Goal: Task Accomplishment & Management: Complete application form

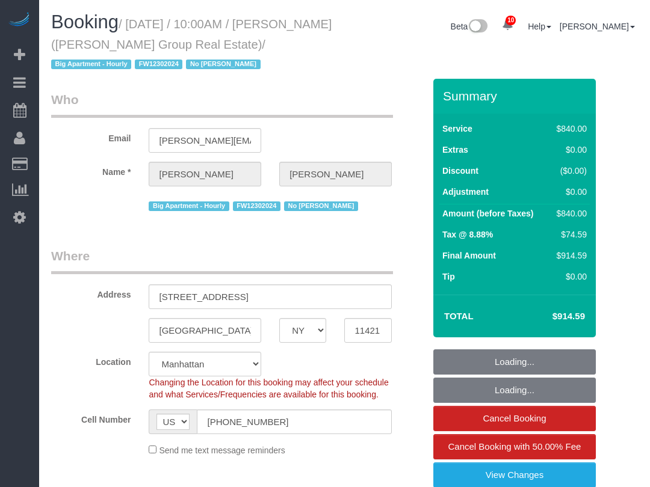
select select "NY"
select select "2"
select select "420"
select select "spot1"
select select "number:89"
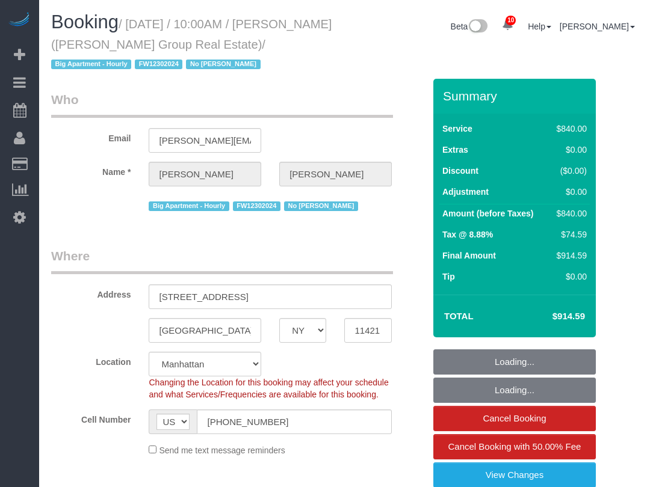
select select "number:90"
select select "number:15"
select select "number:7"
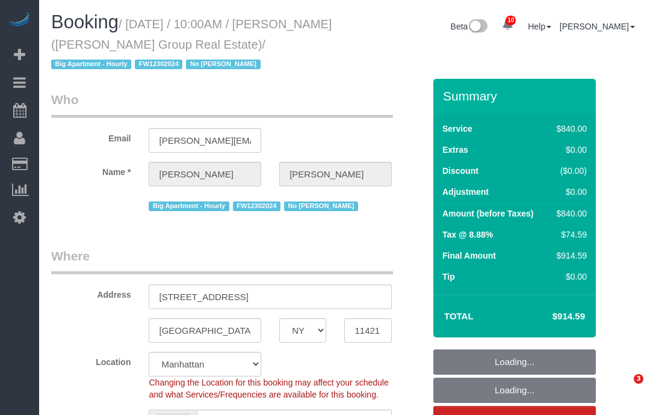
select select "NY"
select select "2"
select select "420"
select select "spot1"
select select "number:89"
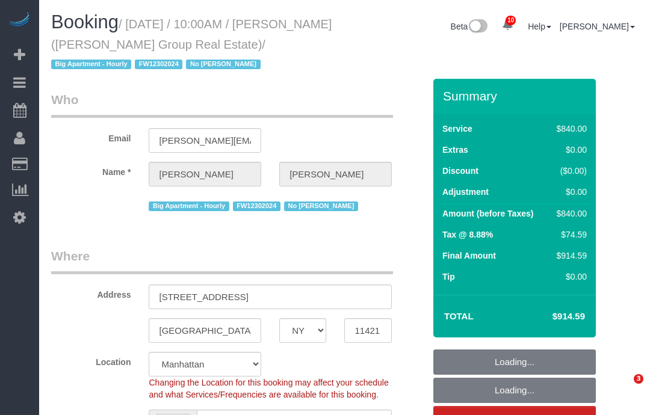
select select "number:90"
select select "number:15"
select select "number:7"
